Goal: Task Accomplishment & Management: Manage account settings

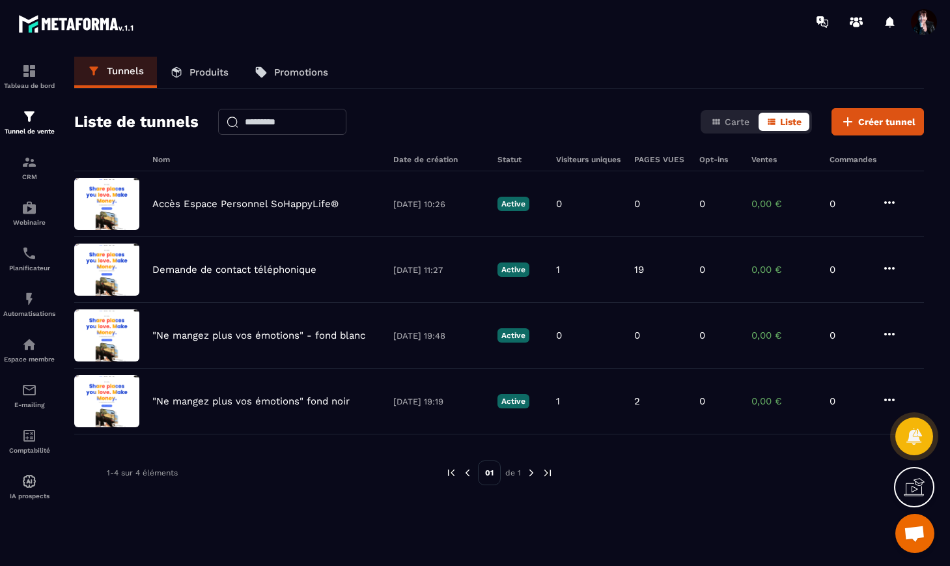
scroll to position [8457, 0]
click at [214, 70] on p "Produits" at bounding box center [208, 72] width 39 height 12
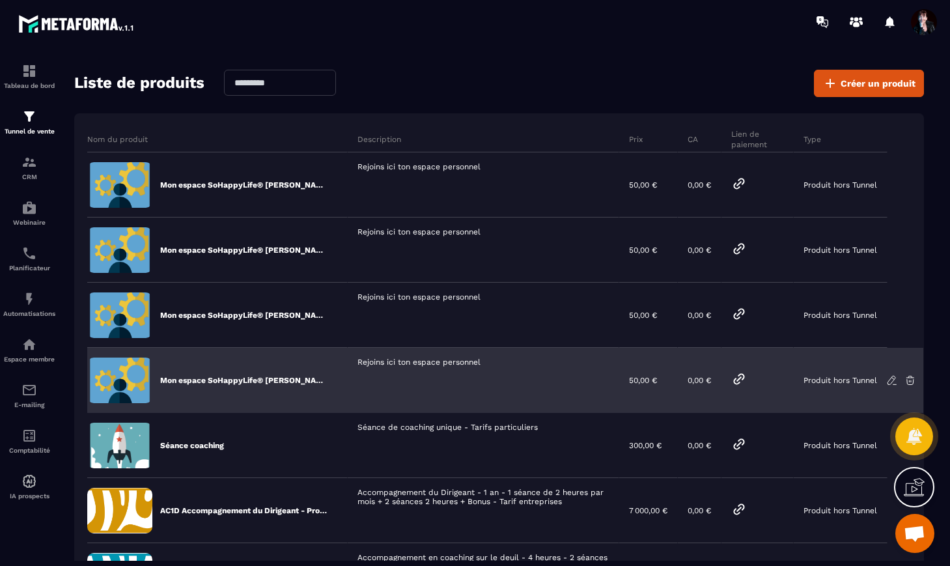
scroll to position [44, 0]
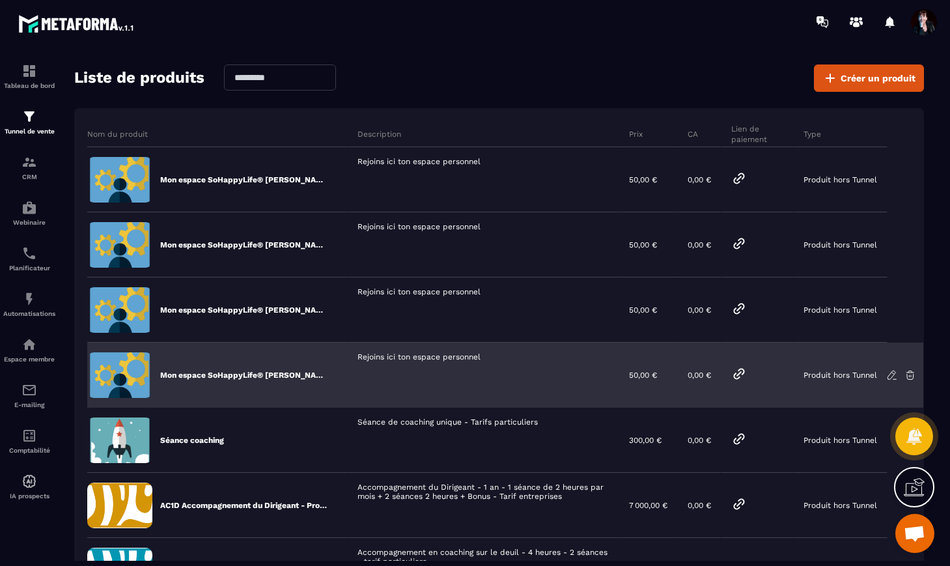
click at [886, 373] on icon at bounding box center [892, 375] width 12 height 12
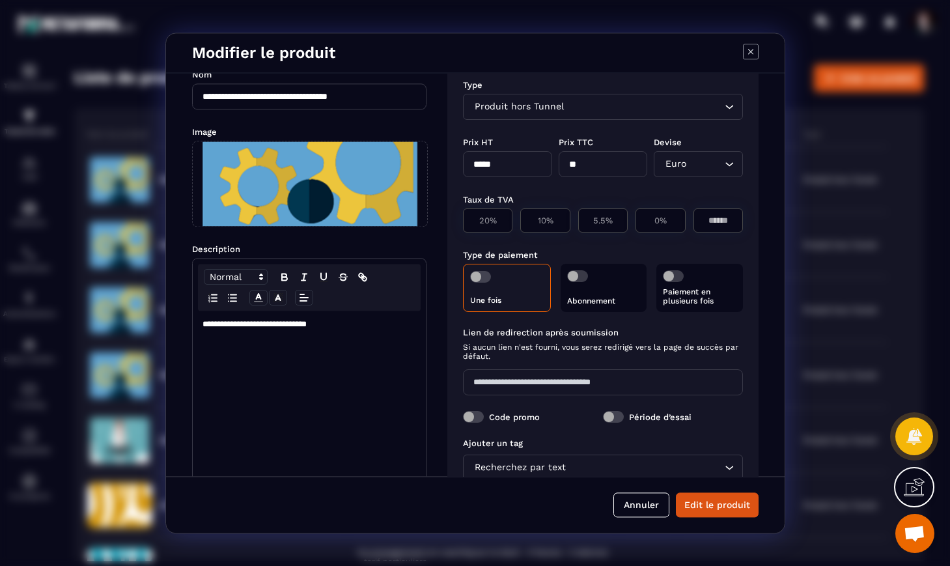
scroll to position [0, 0]
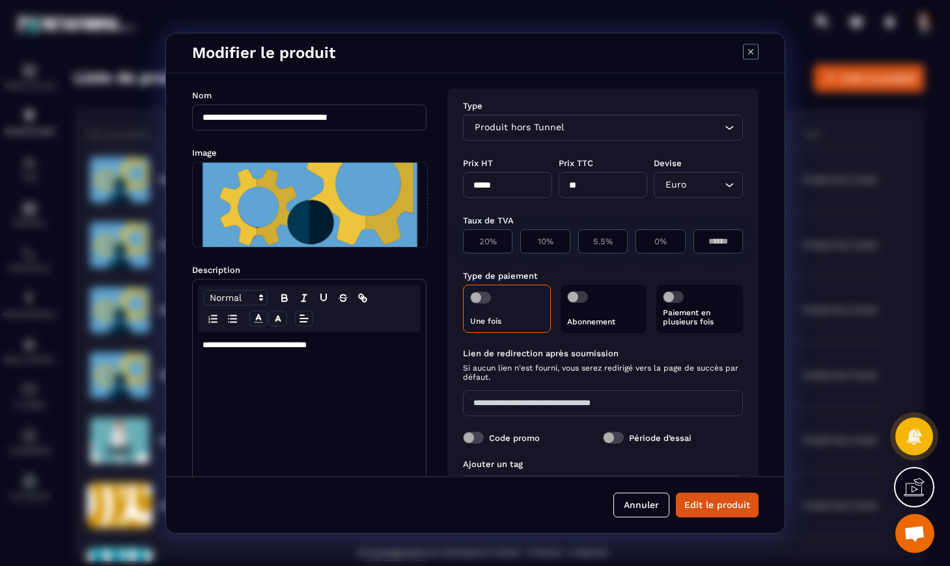
click at [750, 54] on icon "Modal window" at bounding box center [751, 52] width 16 height 16
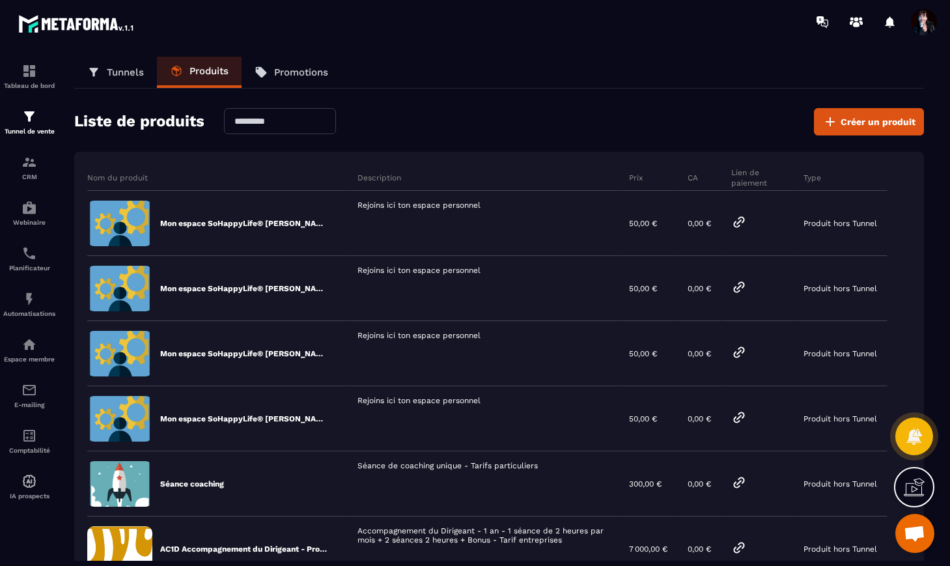
click at [301, 75] on p "Promotions" at bounding box center [301, 72] width 54 height 12
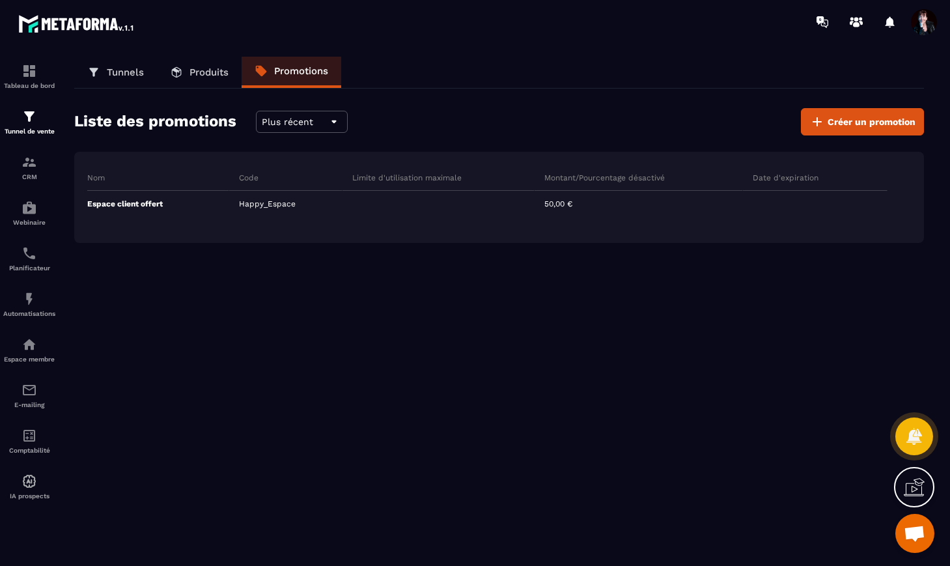
click at [219, 75] on p "Produits" at bounding box center [208, 72] width 39 height 12
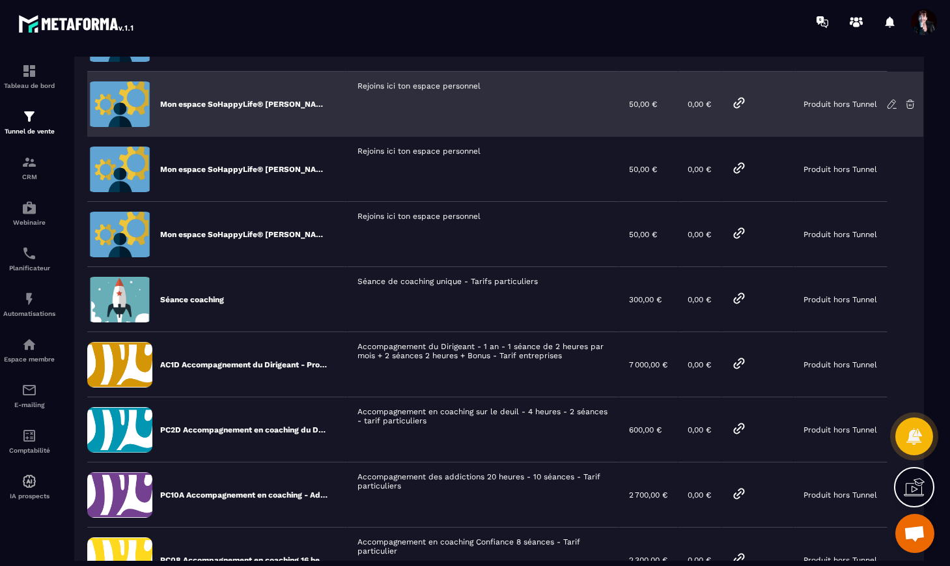
scroll to position [178, 0]
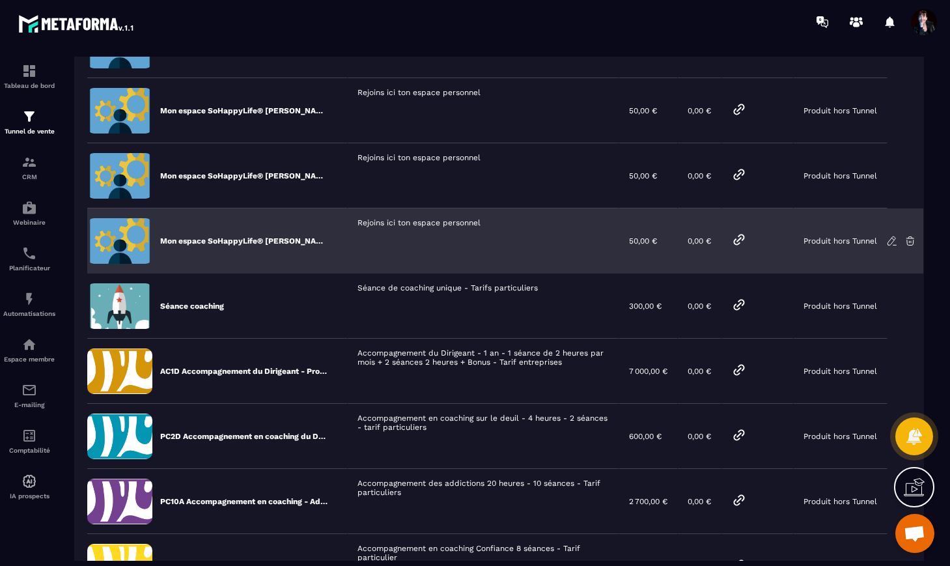
click at [739, 237] on icon at bounding box center [739, 239] width 10 height 10
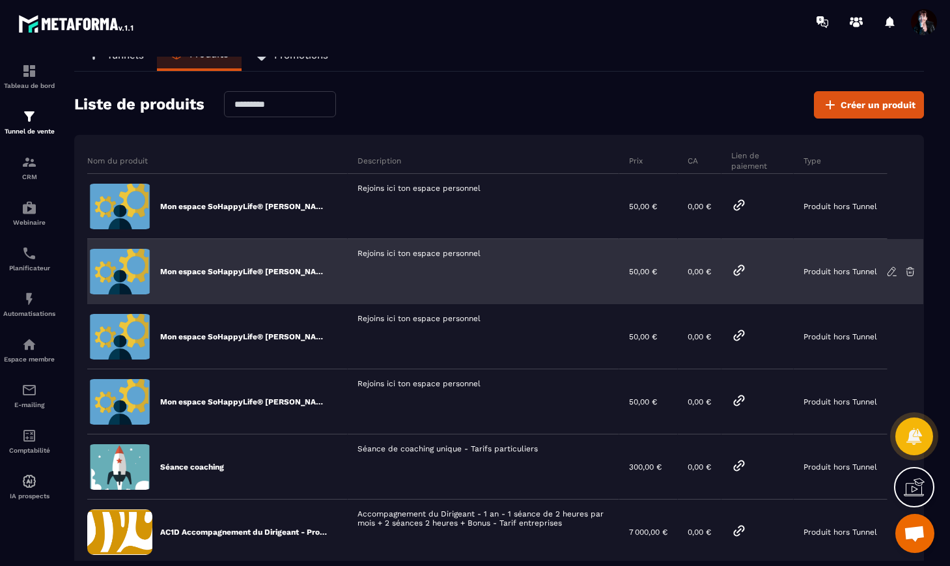
scroll to position [0, 0]
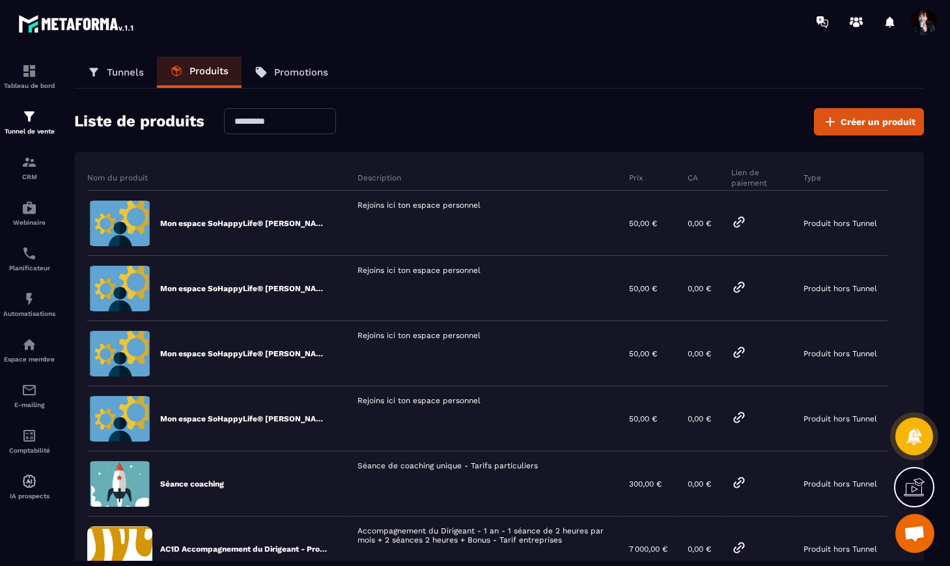
click at [310, 76] on p "Promotions" at bounding box center [301, 72] width 54 height 12
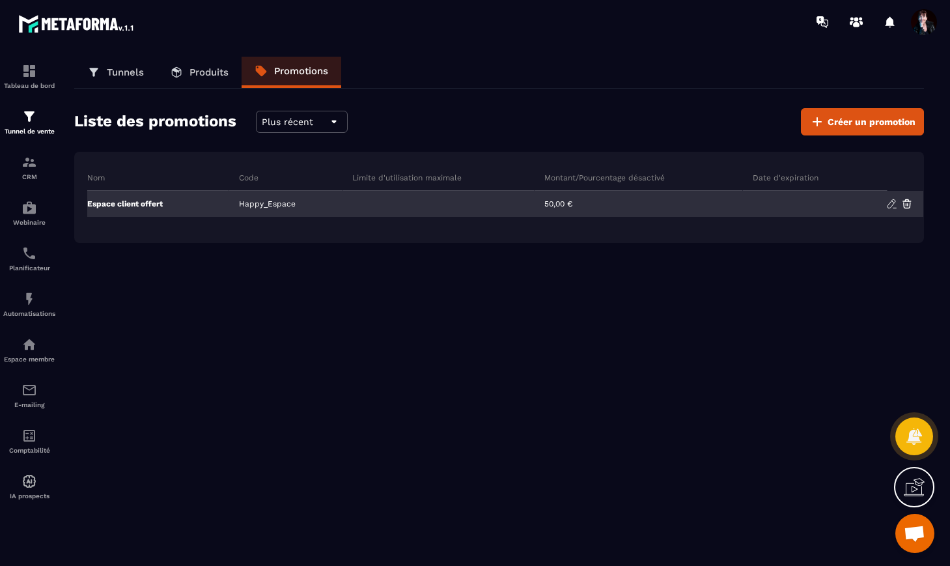
click at [892, 204] on img at bounding box center [892, 204] width 12 height 12
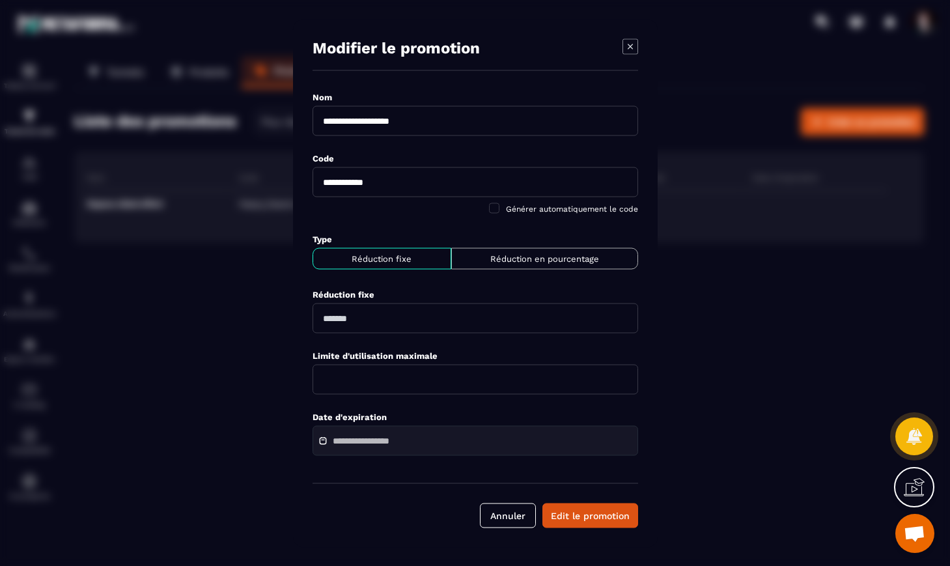
drag, startPoint x: 350, startPoint y: 185, endPoint x: 331, endPoint y: 184, distance: 18.9
click at [331, 184] on input "**********" at bounding box center [474, 182] width 325 height 30
drag, startPoint x: 388, startPoint y: 184, endPoint x: 363, endPoint y: 184, distance: 24.7
click at [363, 184] on input "**********" at bounding box center [474, 182] width 325 height 30
type input "**********"
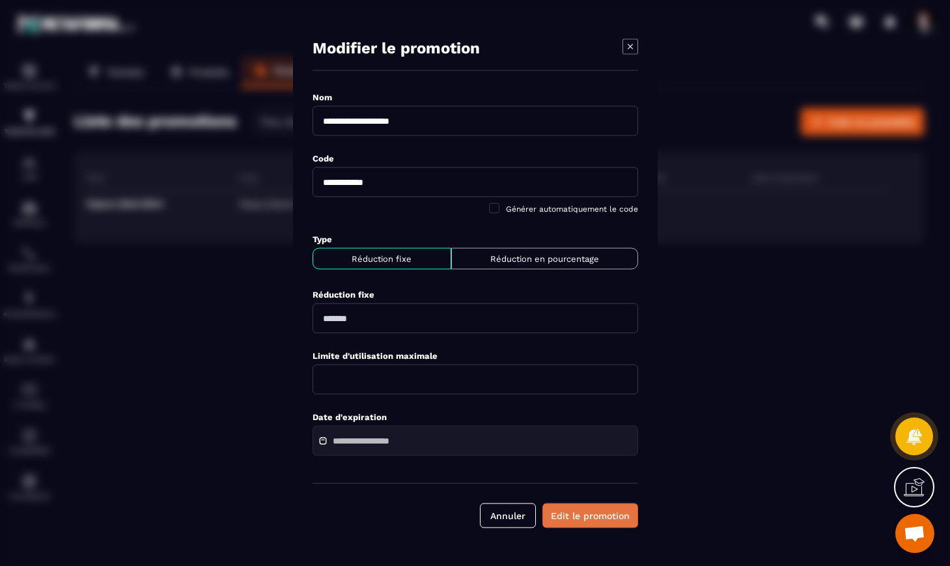
click at [606, 517] on button "Edit le promotion" at bounding box center [590, 514] width 96 height 25
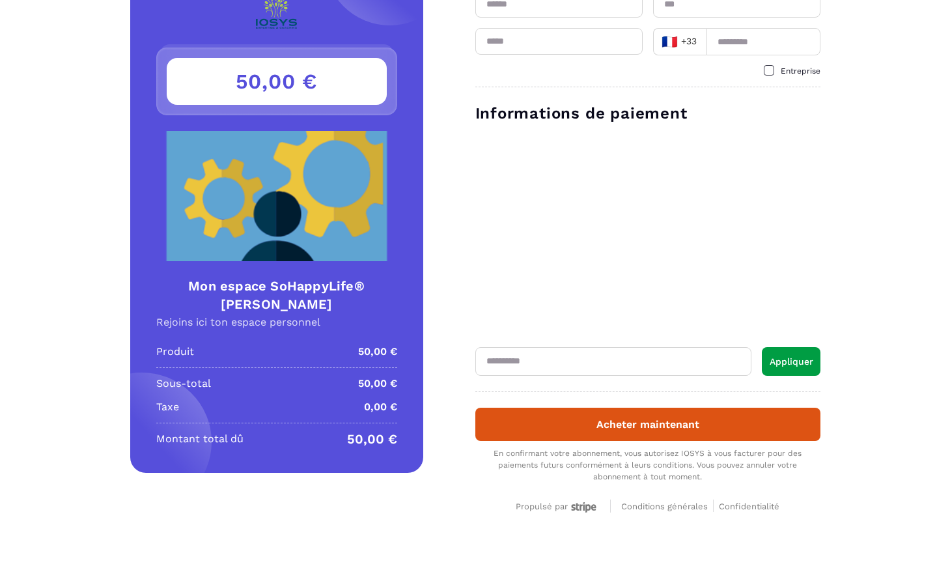
scroll to position [74, 0]
click at [568, 358] on input "text" at bounding box center [613, 361] width 276 height 29
type input "**********"
click at [787, 357] on button "Appliquer" at bounding box center [791, 361] width 59 height 29
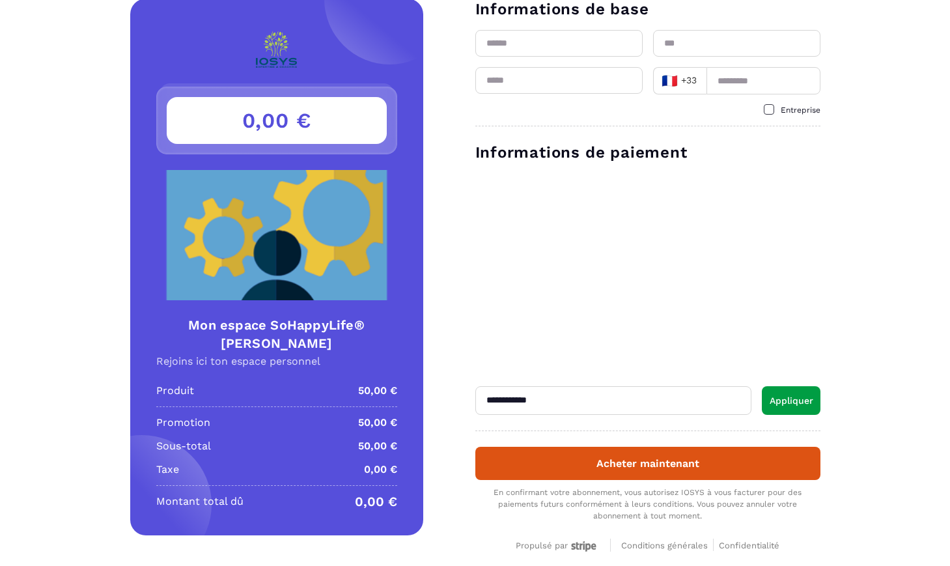
scroll to position [36, 0]
